Goal: Information Seeking & Learning: Learn about a topic

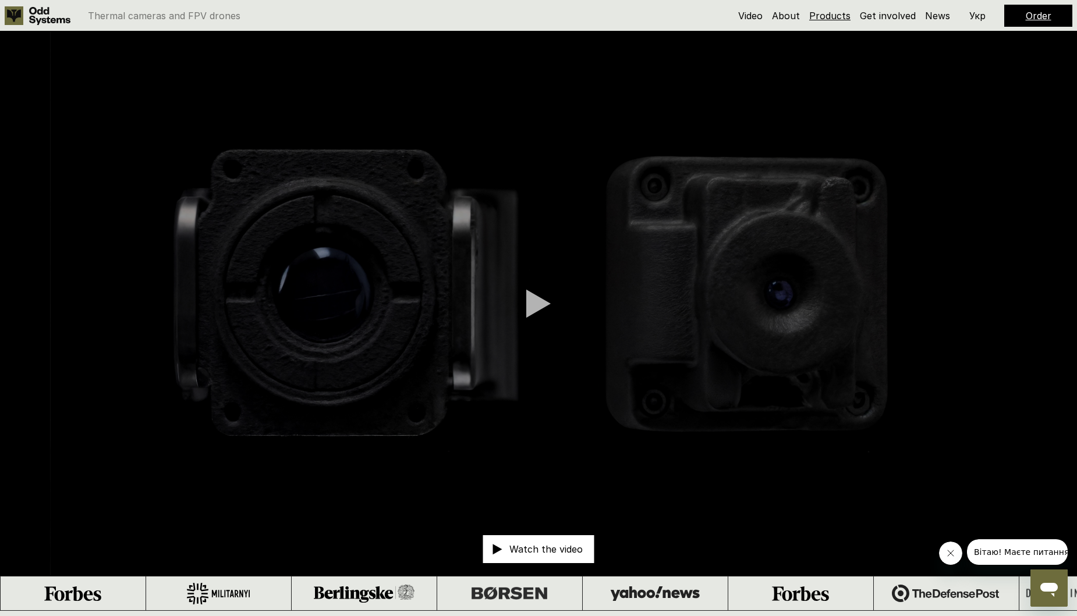
click at [836, 16] on link "Products" at bounding box center [829, 16] width 41 height 12
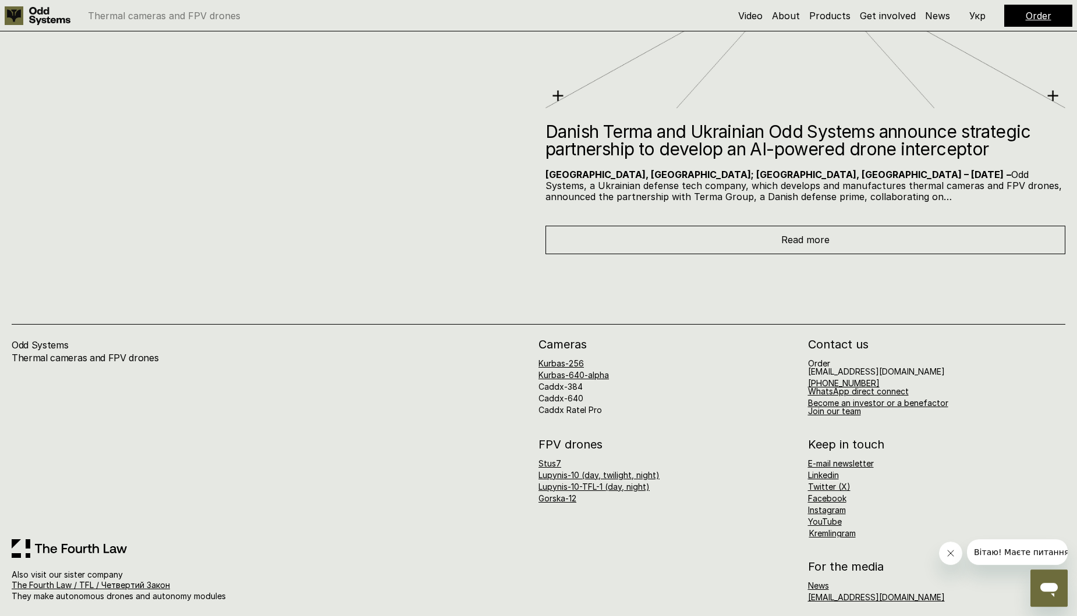
scroll to position [7076, 0]
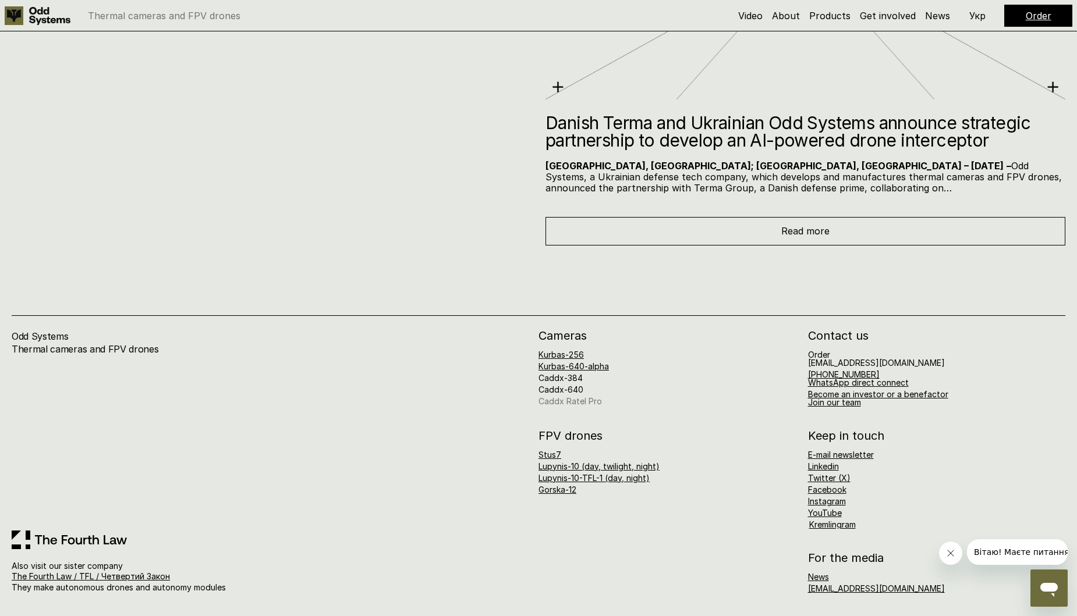
click at [586, 402] on link "Caddx Ratel Pro" at bounding box center [569, 401] width 63 height 10
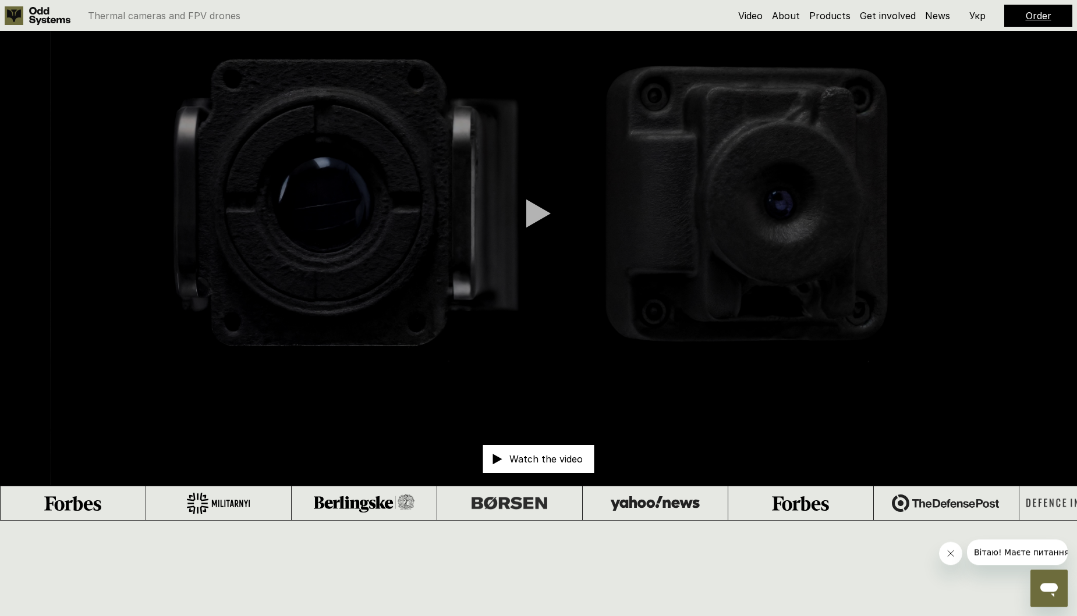
scroll to position [133, 0]
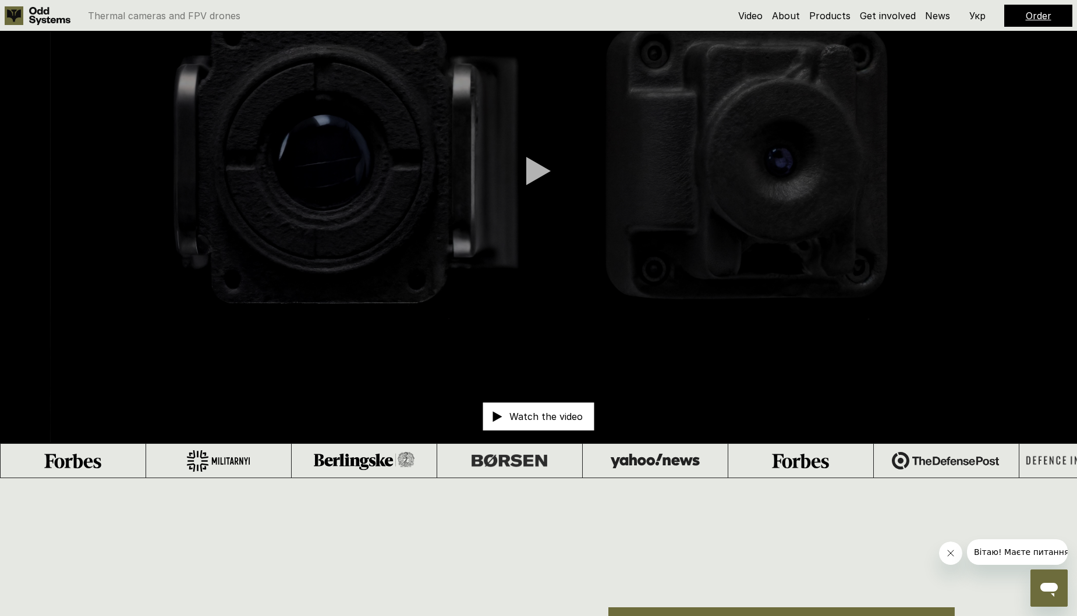
click at [544, 417] on p "Watch the video" at bounding box center [545, 416] width 73 height 9
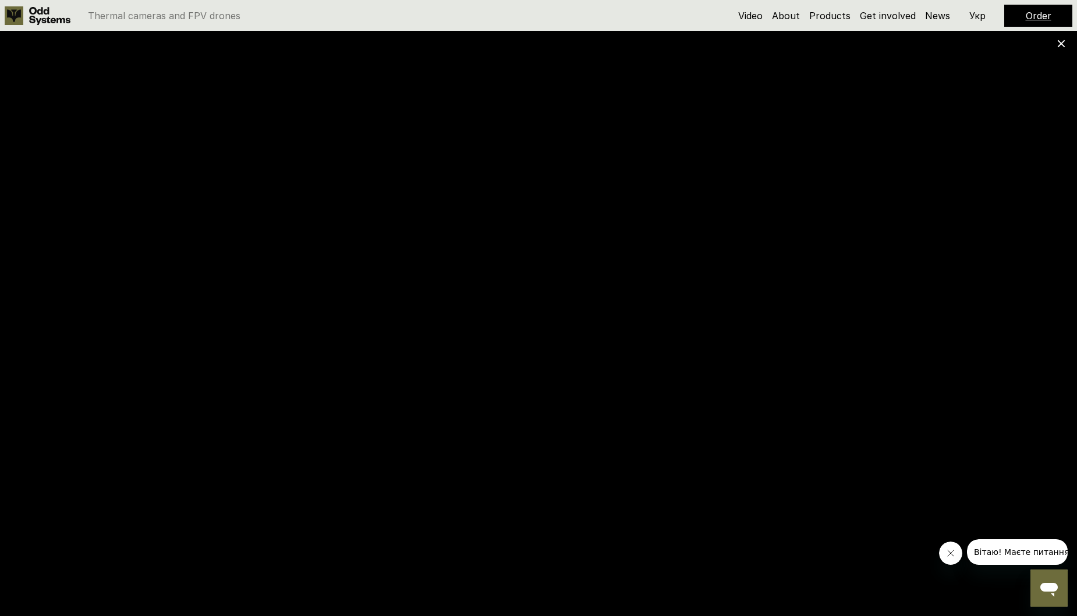
click at [1066, 44] on div at bounding box center [538, 308] width 1077 height 616
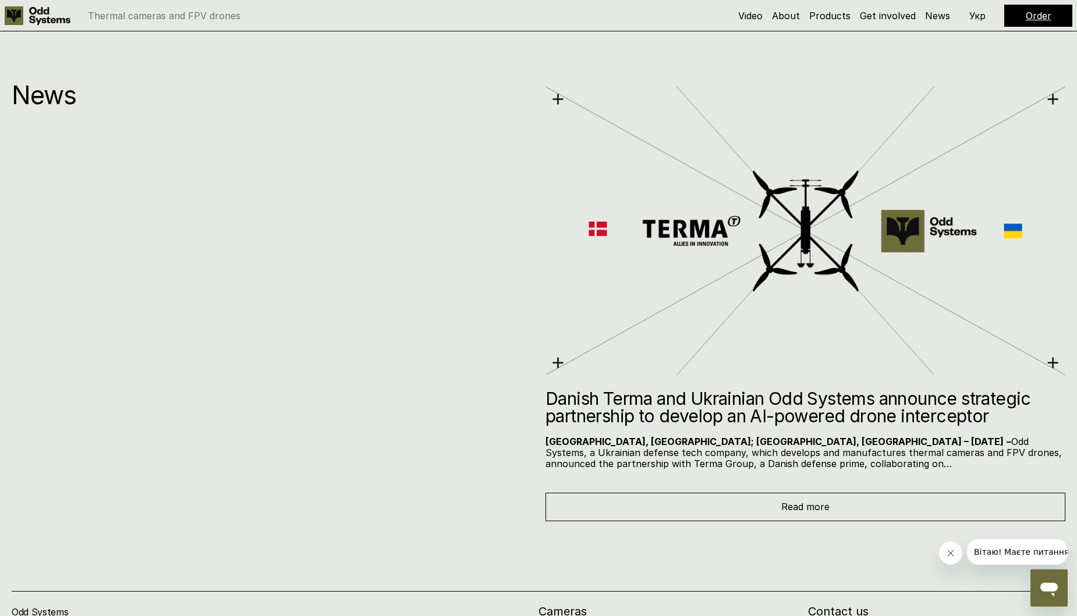
scroll to position [6744, 0]
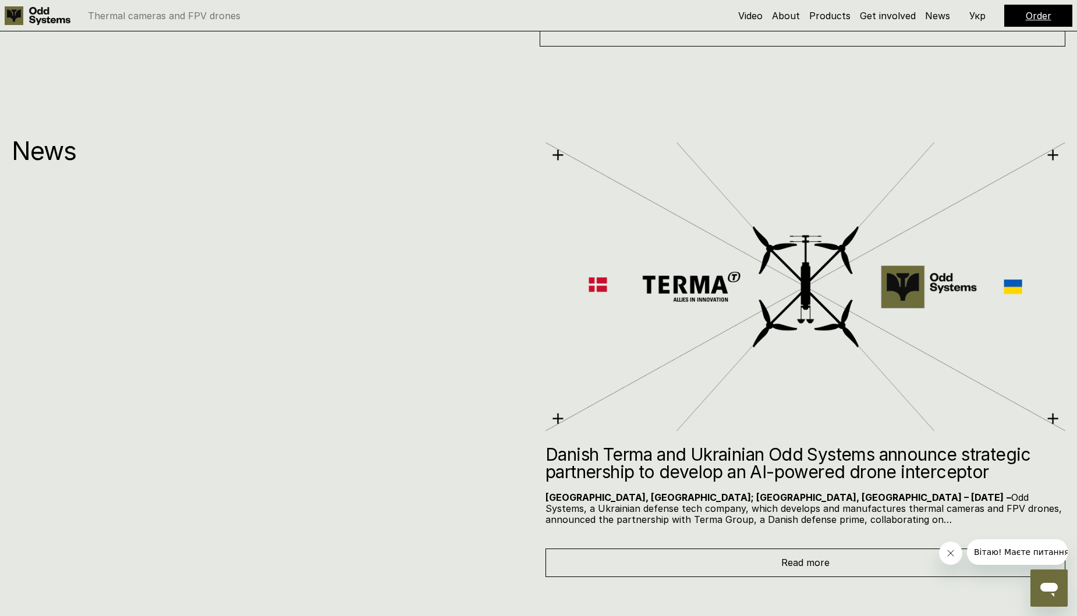
click at [774, 456] on h2 "Danish Terma and Ukrainian Odd Systems announce strategic partnership to develo…" at bounding box center [805, 463] width 520 height 35
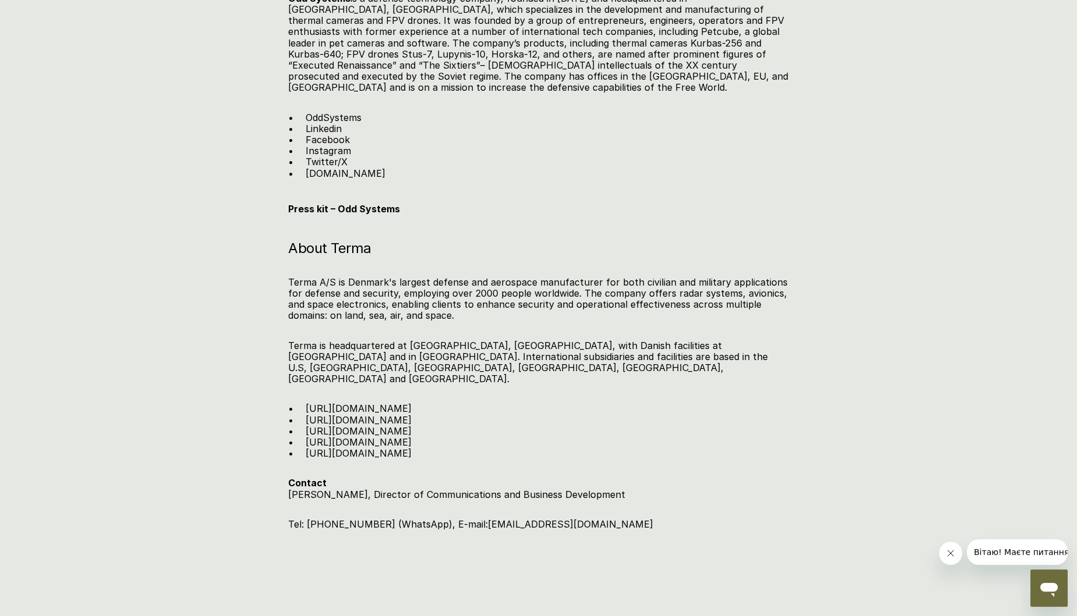
scroll to position [1725, 0]
click at [395, 400] on link "https://www.terma.com/" at bounding box center [359, 406] width 106 height 12
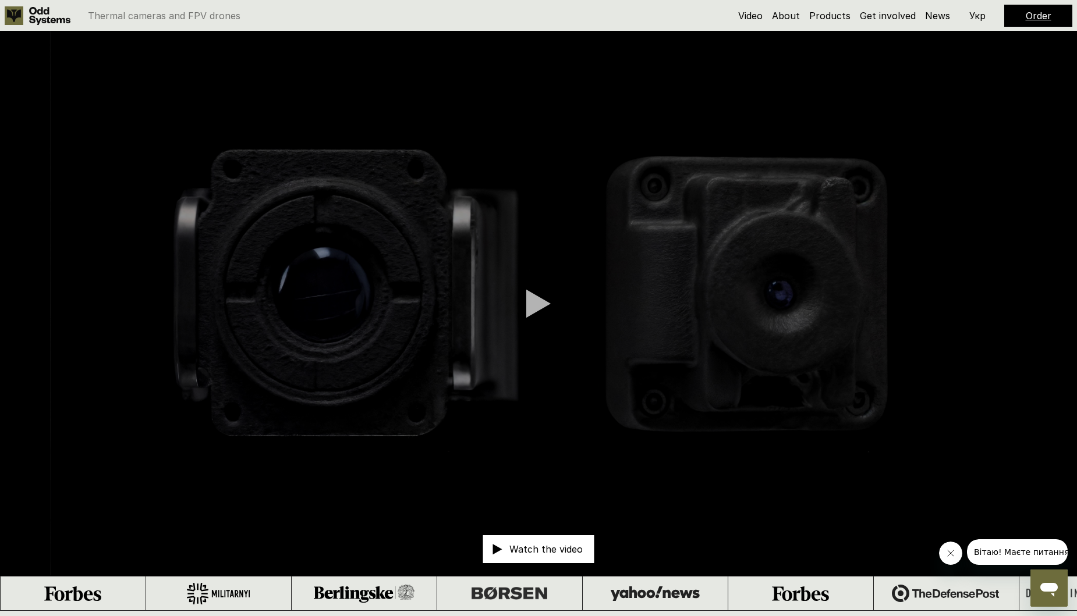
click at [531, 541] on div "Watch the video" at bounding box center [538, 549] width 111 height 28
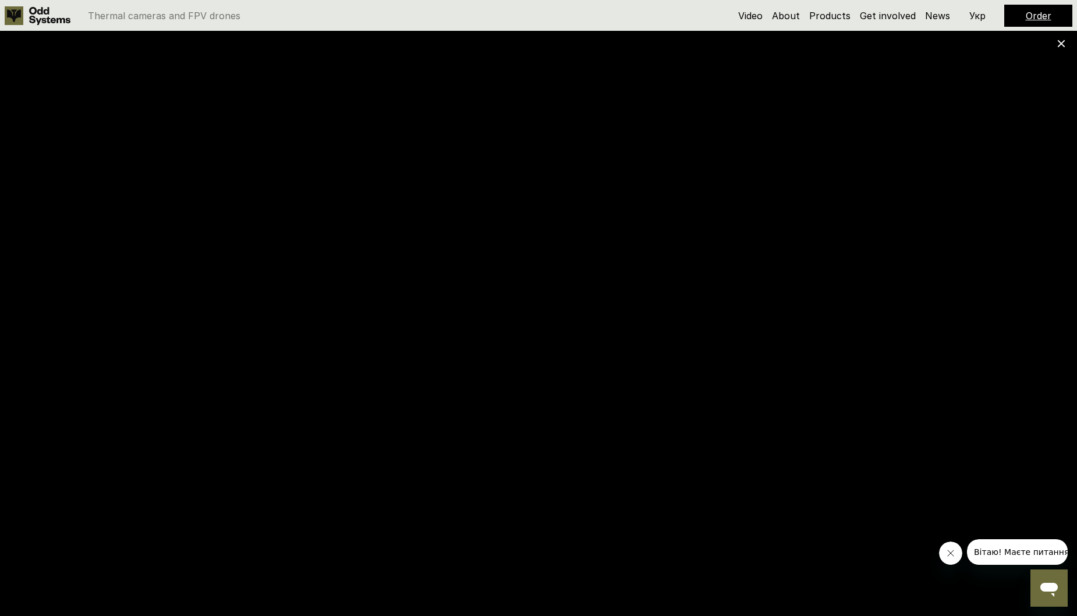
drag, startPoint x: 288, startPoint y: 600, endPoint x: 83, endPoint y: 571, distance: 206.9
click at [1063, 44] on icon at bounding box center [1061, 44] width 8 height 8
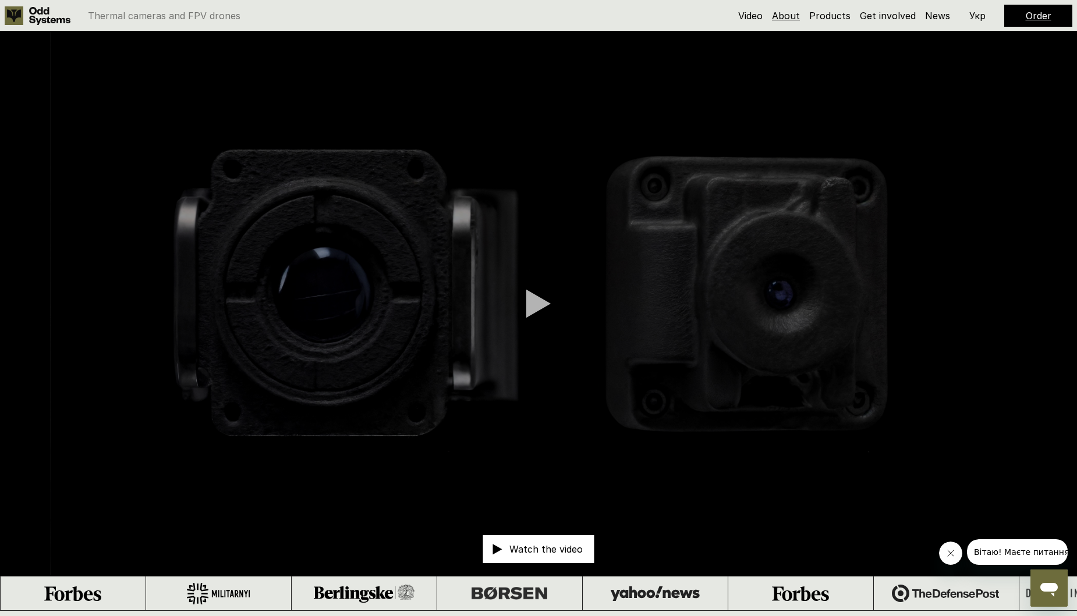
click at [792, 16] on link "About" at bounding box center [786, 16] width 28 height 12
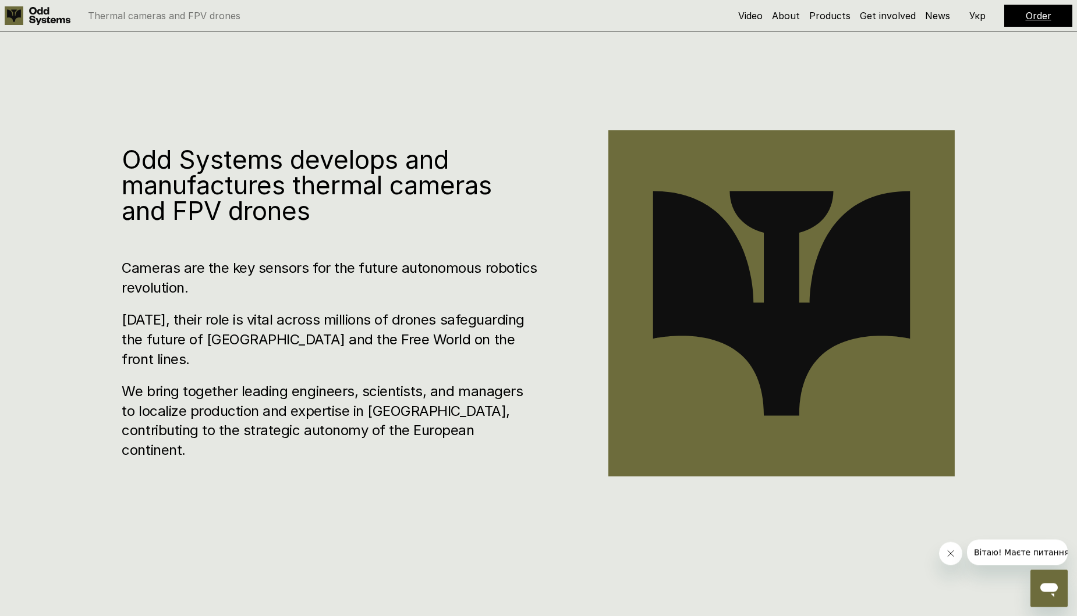
scroll to position [611, 0]
click at [821, 19] on link "Products" at bounding box center [829, 16] width 41 height 12
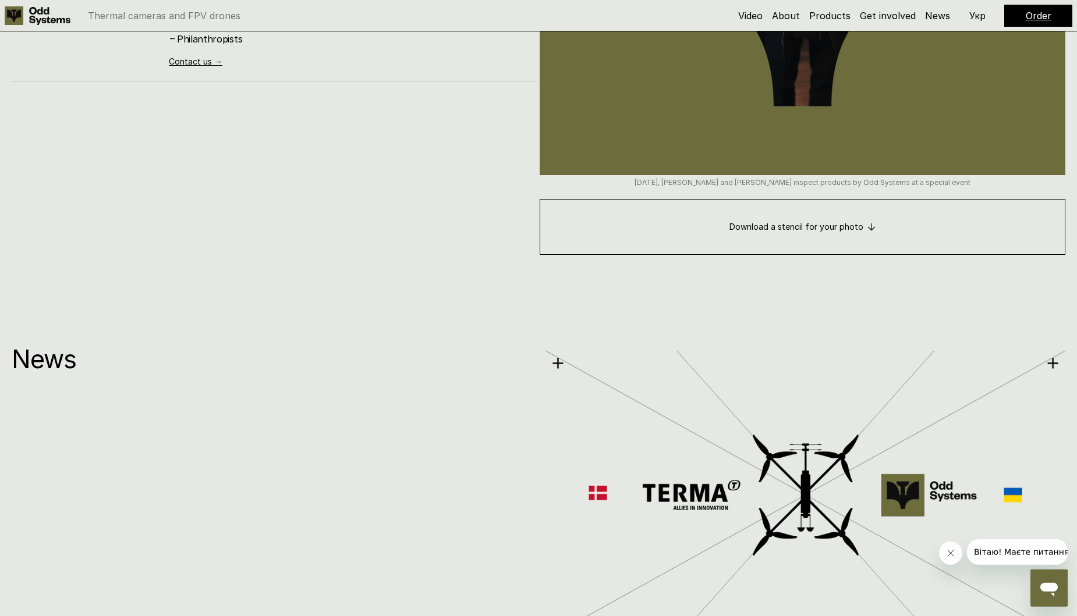
scroll to position [7076, 0]
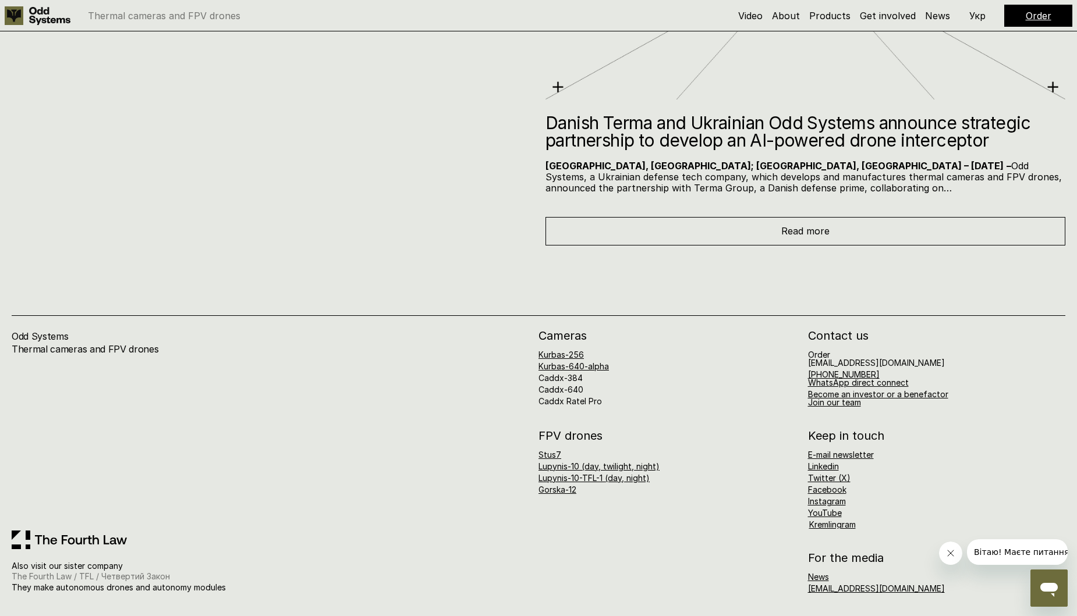
click at [125, 576] on link "The Fourth Law / TFL / Четвертий Закон" at bounding box center [91, 577] width 158 height 10
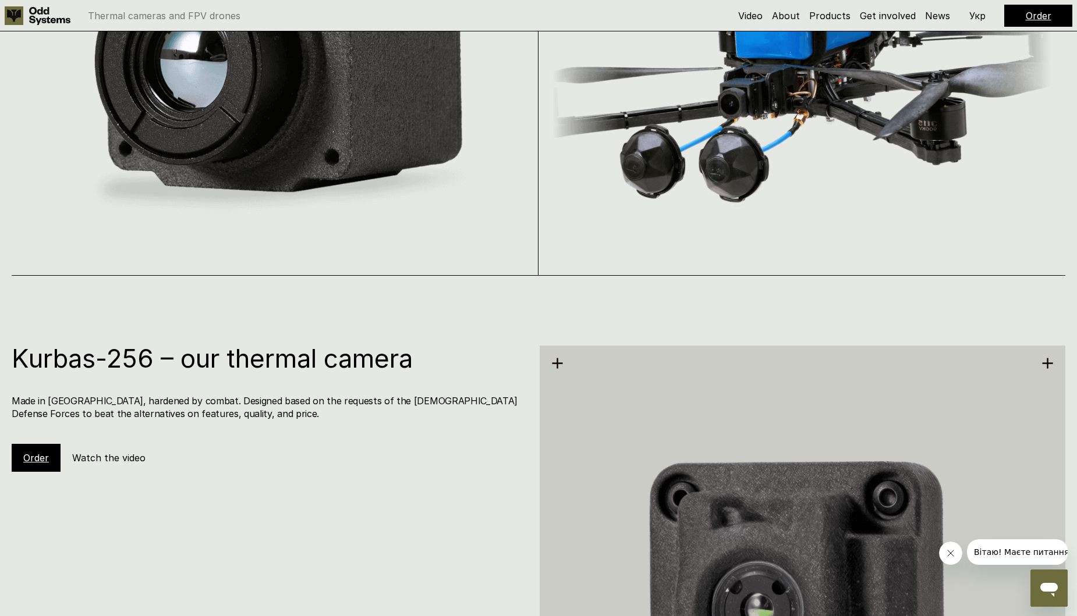
scroll to position [1502, 0]
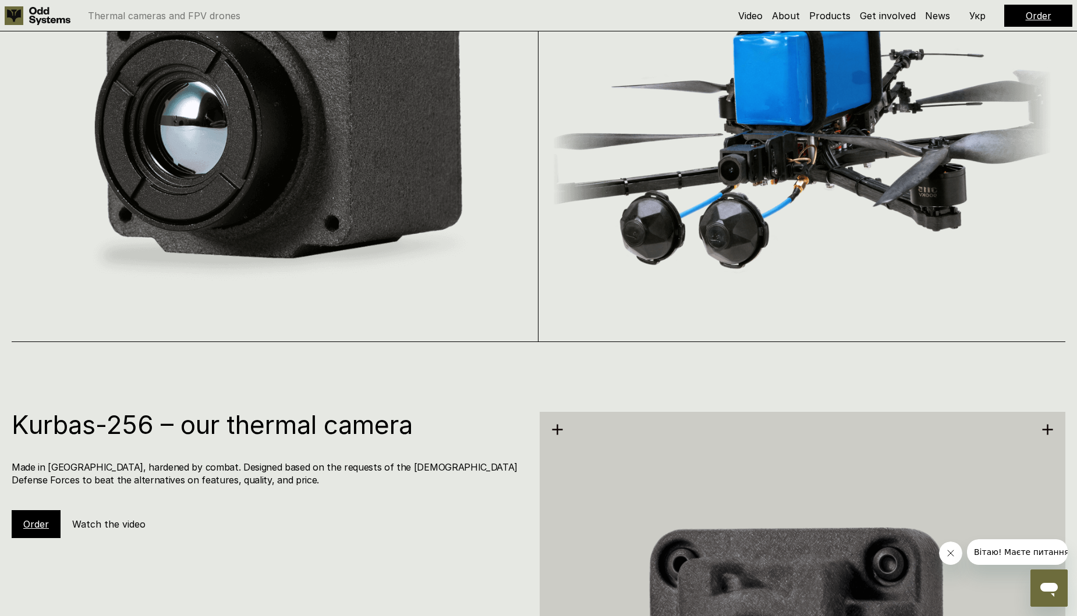
scroll to position [611, 0]
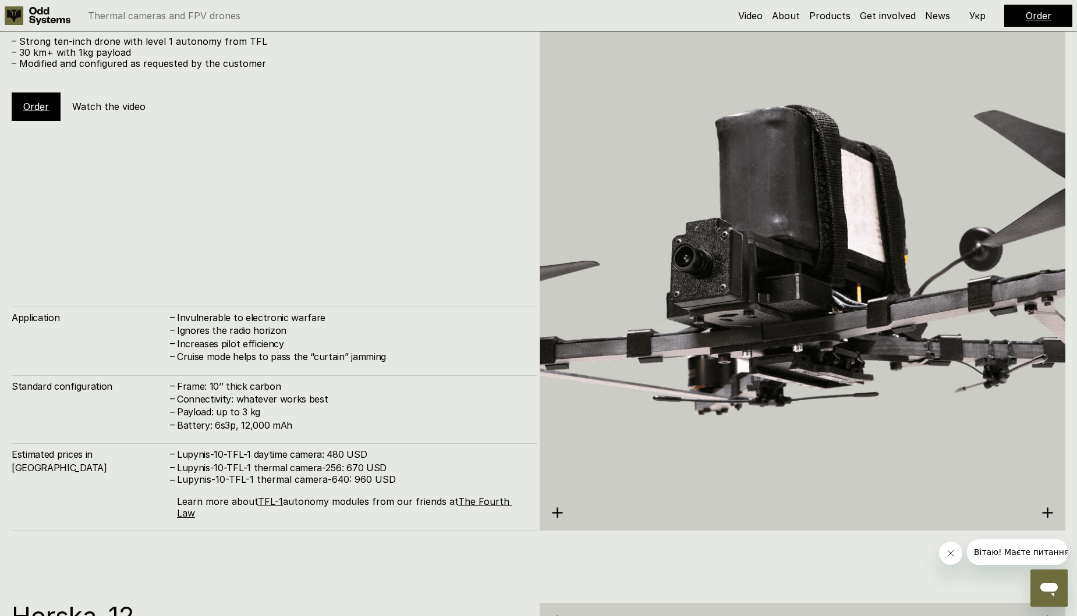
scroll to position [5043, 0]
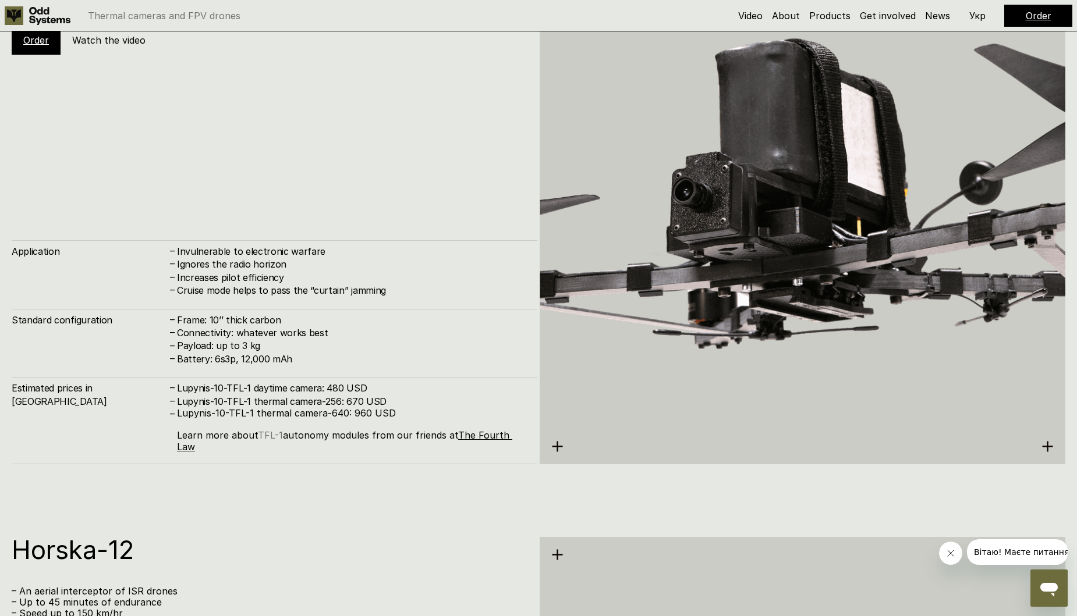
click at [273, 441] on link "TFL-1" at bounding box center [270, 436] width 25 height 12
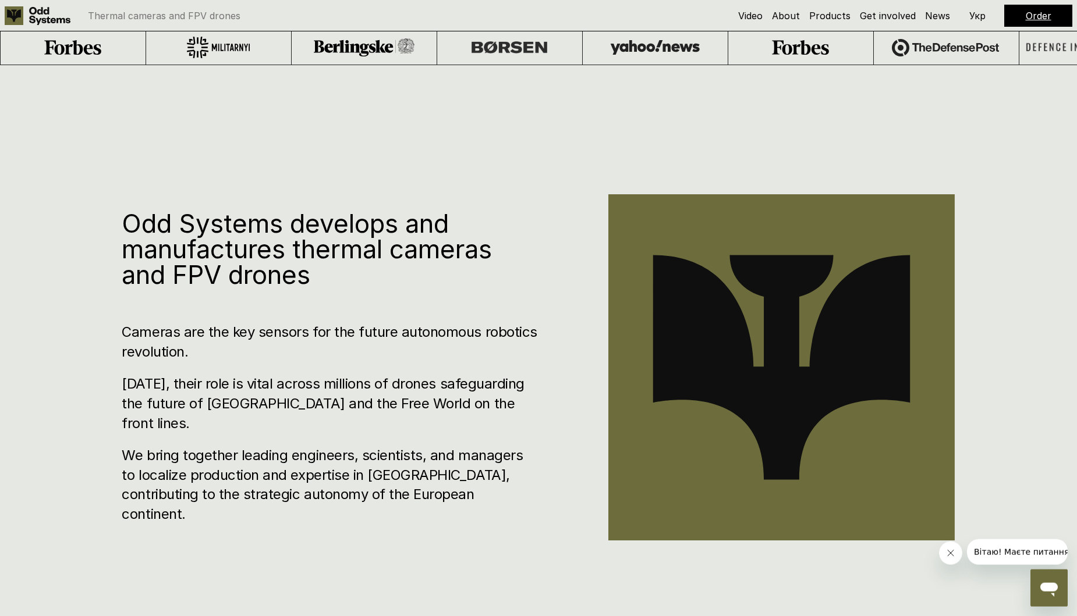
scroll to position [0, 0]
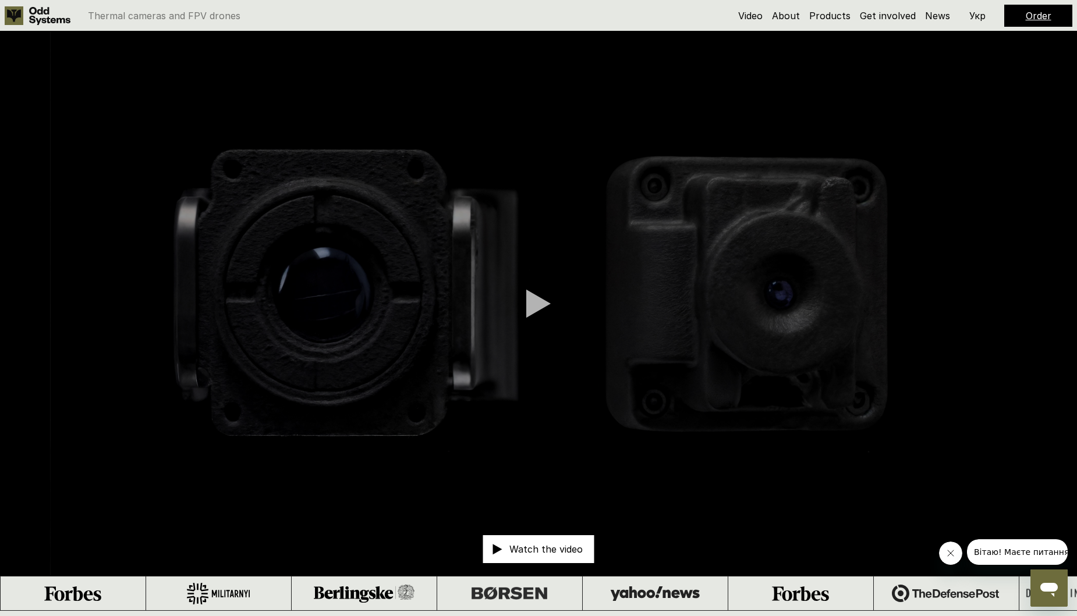
click at [513, 546] on p "Watch the video" at bounding box center [545, 549] width 73 height 9
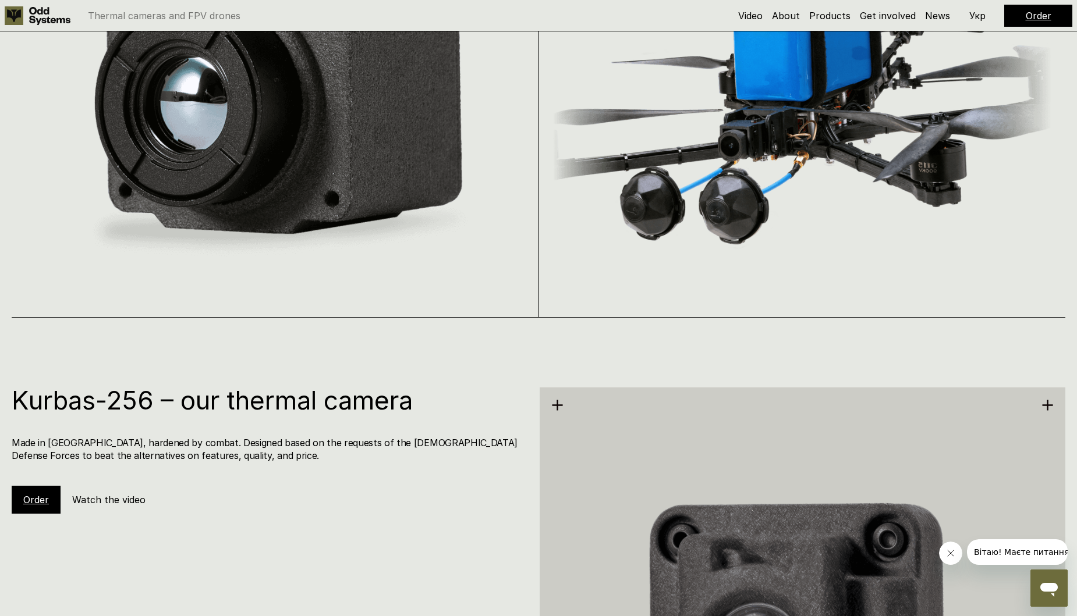
scroll to position [1725, 0]
